Goal: Information Seeking & Learning: Learn about a topic

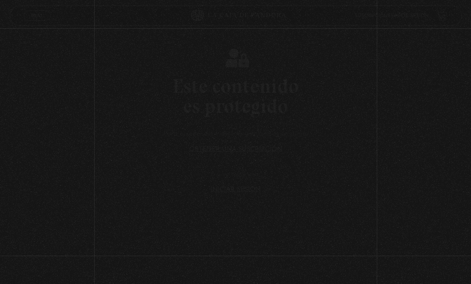
scroll to position [43, 0]
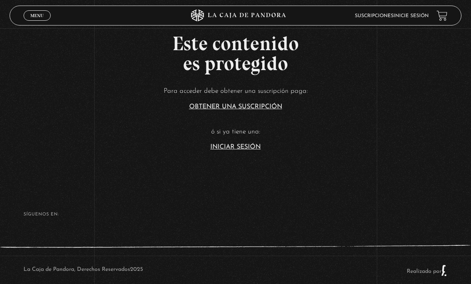
click at [227, 150] on link "Iniciar Sesión" at bounding box center [235, 147] width 50 height 6
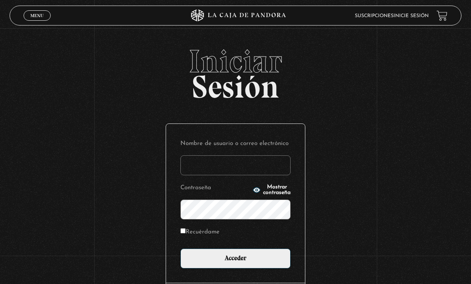
type input "[EMAIL_ADDRESS][DOMAIN_NAME]"
click at [235, 263] on input "Acceder" at bounding box center [235, 259] width 110 height 20
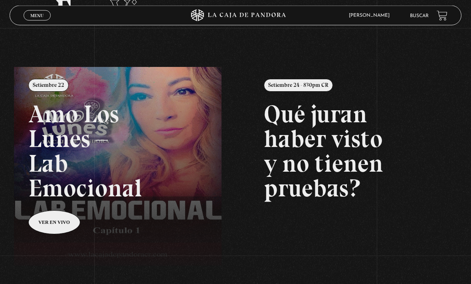
scroll to position [53, 0]
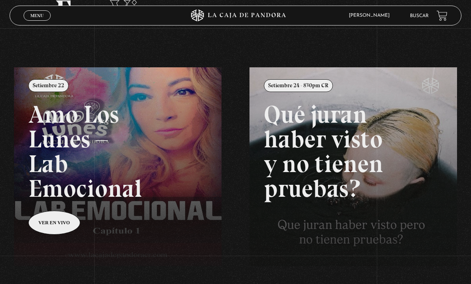
click at [414, 17] on link "Buscar" at bounding box center [419, 16] width 19 height 5
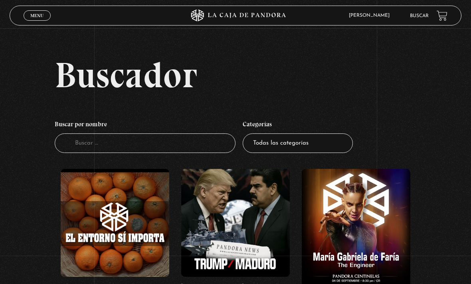
click at [181, 150] on input "Buscador" at bounding box center [145, 144] width 181 height 20
type input "Gente sombra"
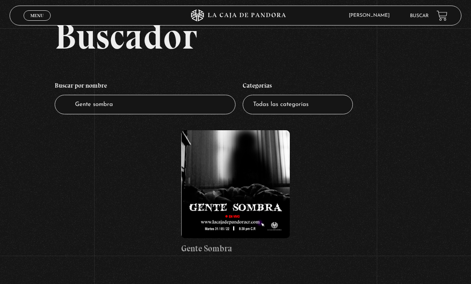
scroll to position [40, 0]
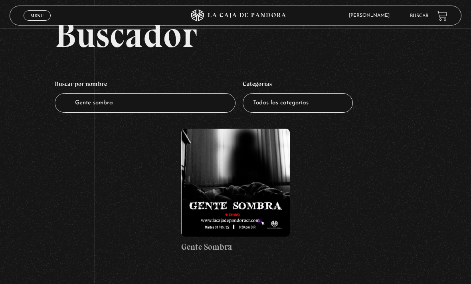
click at [221, 192] on figure at bounding box center [235, 183] width 108 height 108
